Goal: Find specific page/section: Find specific page/section

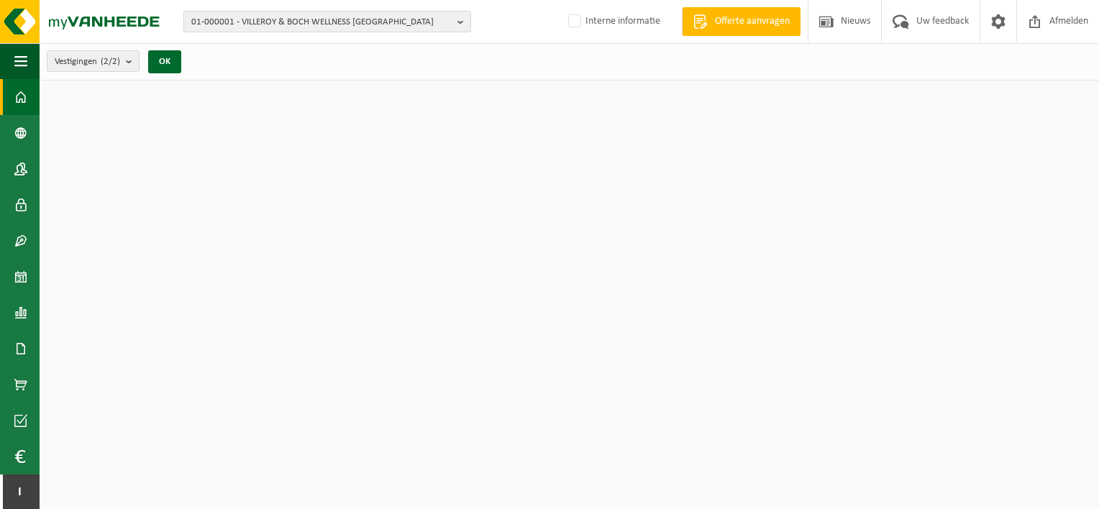
click at [309, 20] on span "01-000001 - VILLEROY & BOCH WELLNESS [GEOGRAPHIC_DATA]" at bounding box center [321, 23] width 260 height 22
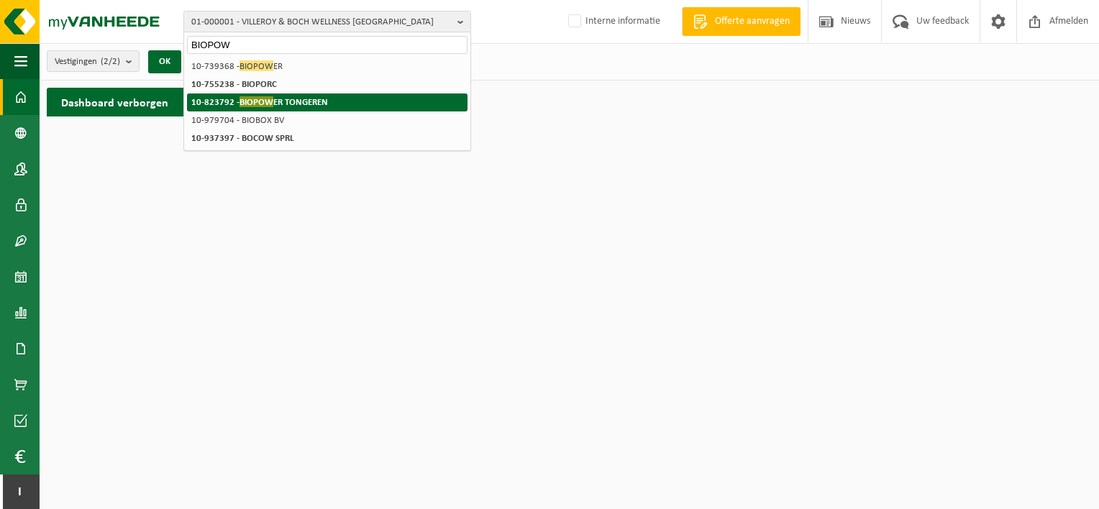
type input "BIOPOW"
click at [297, 97] on strong "10-823792 - BIOPOW ER TONGEREN" at bounding box center [259, 101] width 137 height 11
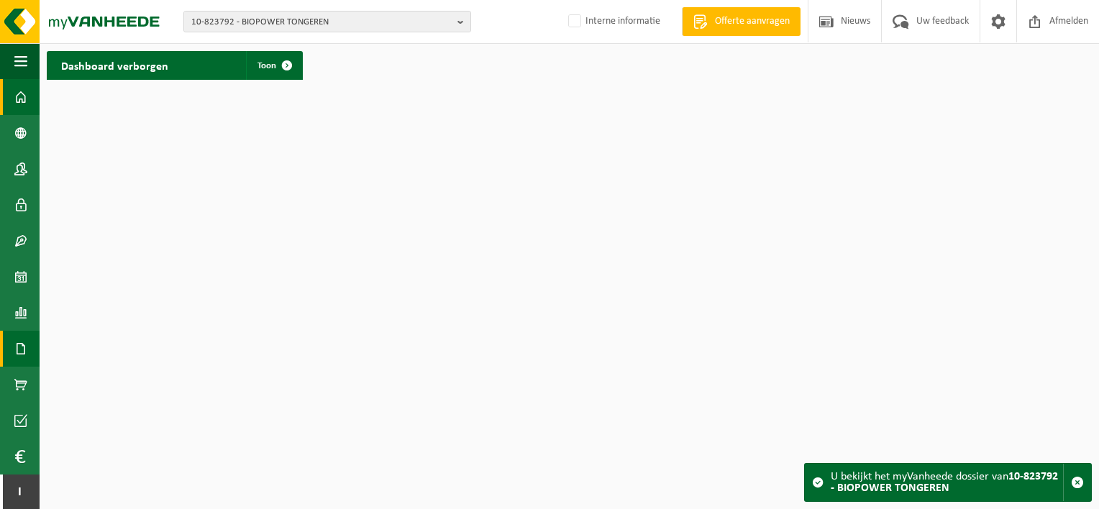
click at [18, 356] on span at bounding box center [20, 349] width 13 height 36
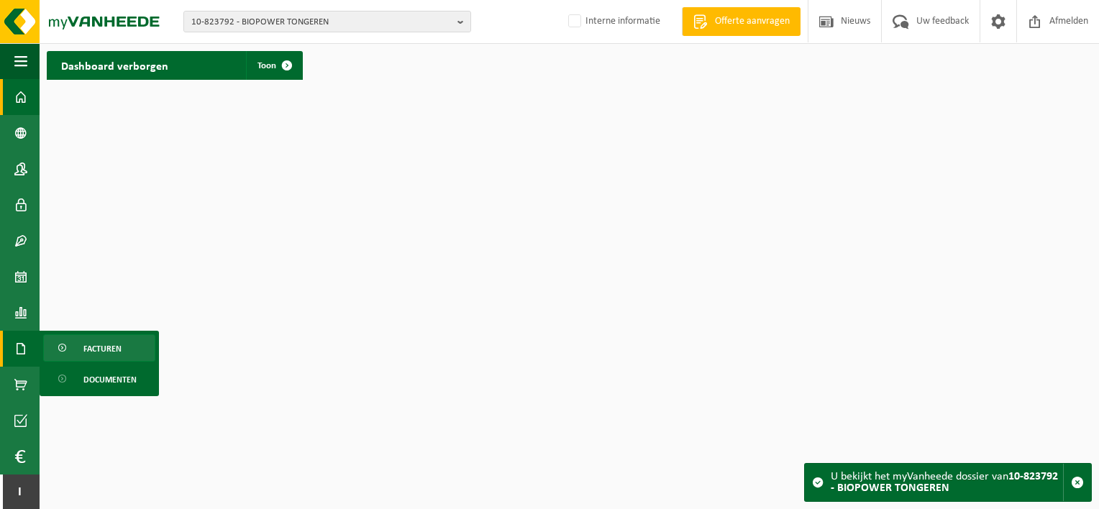
click at [115, 352] on span "Facturen" at bounding box center [102, 348] width 38 height 27
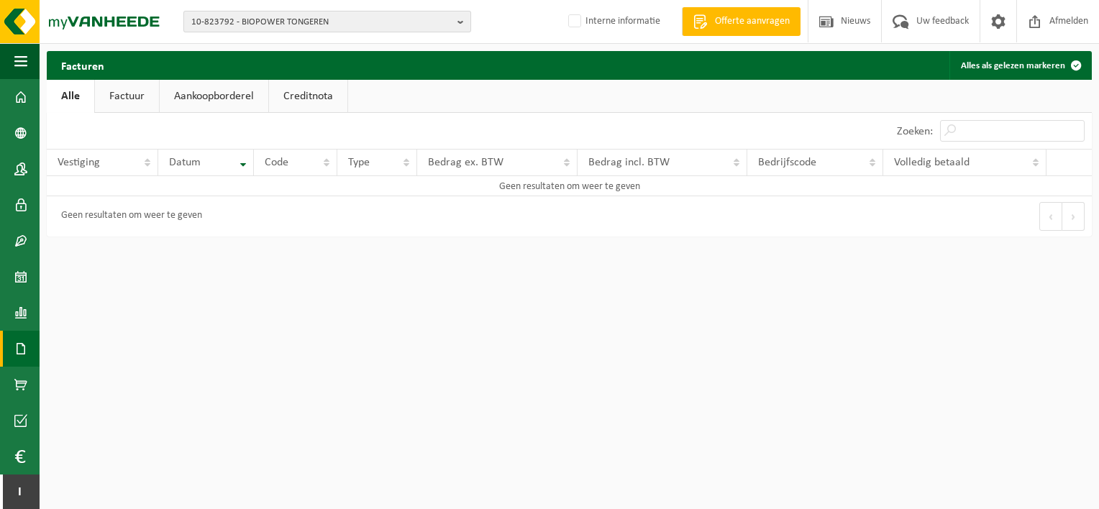
click at [417, 28] on span "10-823792 - BIOPOWER TONGEREN" at bounding box center [321, 23] width 260 height 22
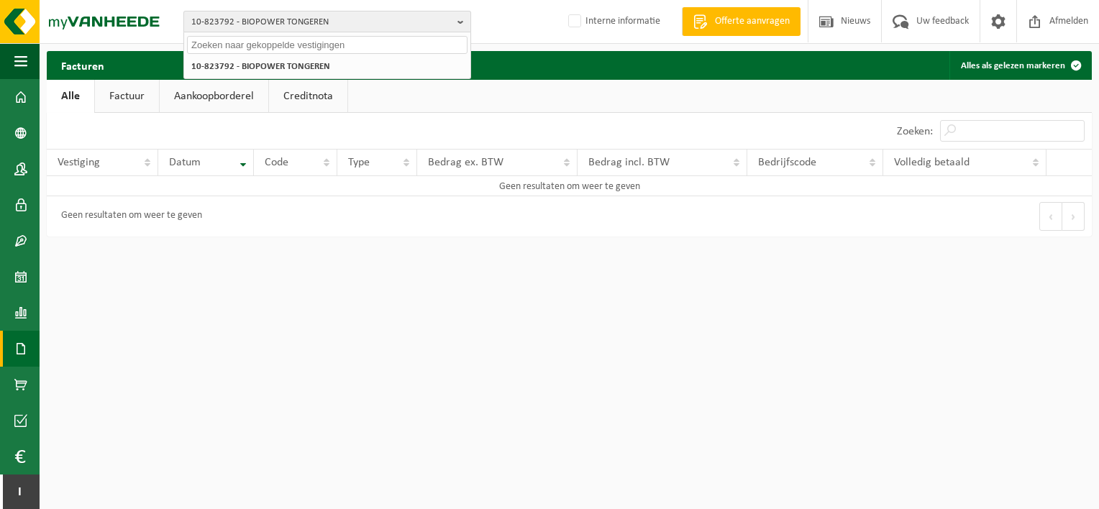
click at [417, 28] on span "10-823792 - BIOPOWER TONGEREN" at bounding box center [321, 23] width 260 height 22
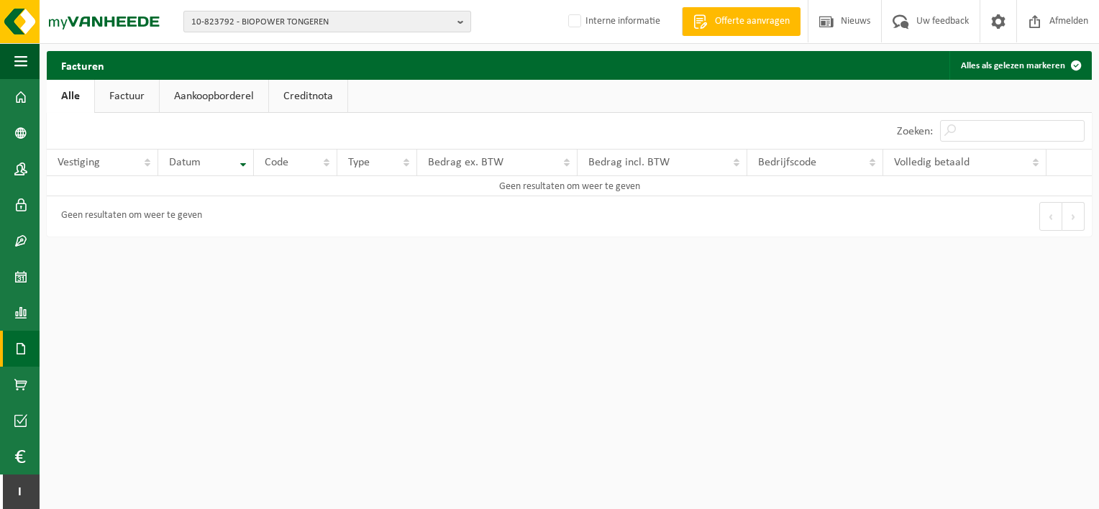
click at [394, 17] on span "10-823792 - BIOPOWER TONGEREN" at bounding box center [321, 23] width 260 height 22
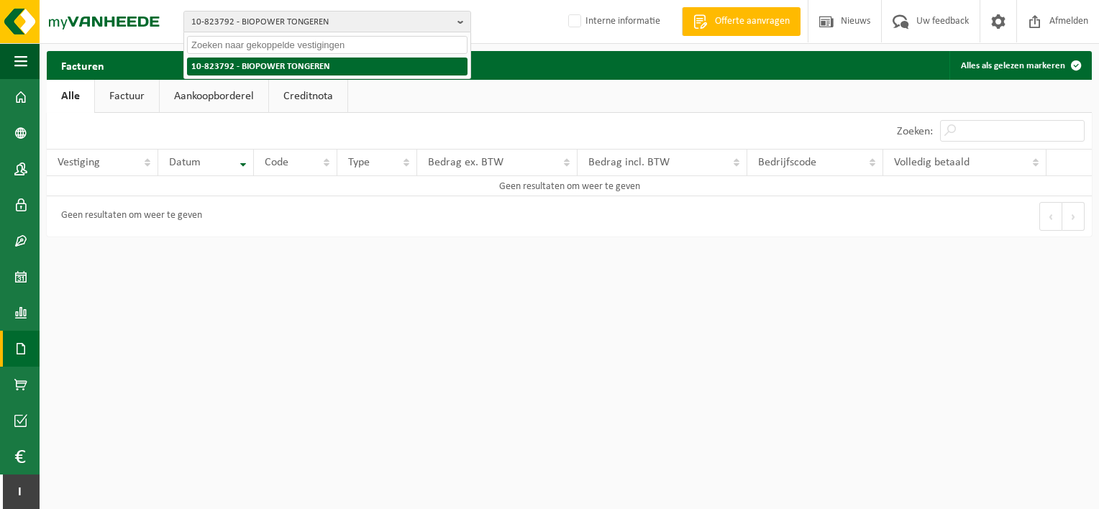
click at [343, 62] on li "10-823792 - BIOPOWER TONGEREN" at bounding box center [327, 67] width 281 height 18
click at [288, 69] on strong "10-823792 - BIOPOWER TONGEREN" at bounding box center [260, 66] width 139 height 9
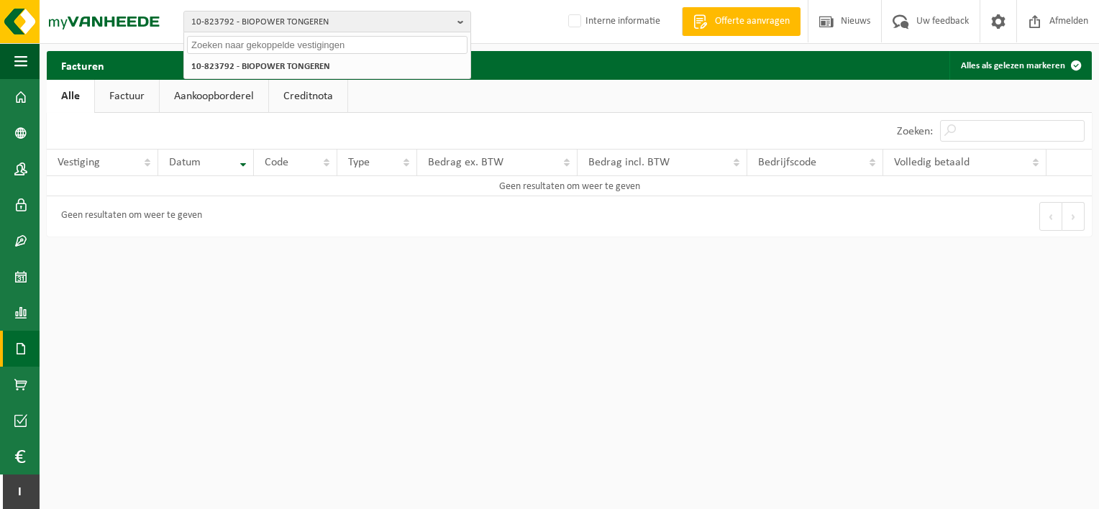
click at [357, 299] on html "10-823792 - BIOPOWER TONGEREN 10-823792 - BIOPOWER TONGEREN Interne informatie …" at bounding box center [549, 254] width 1099 height 509
